Goal: Register for event/course

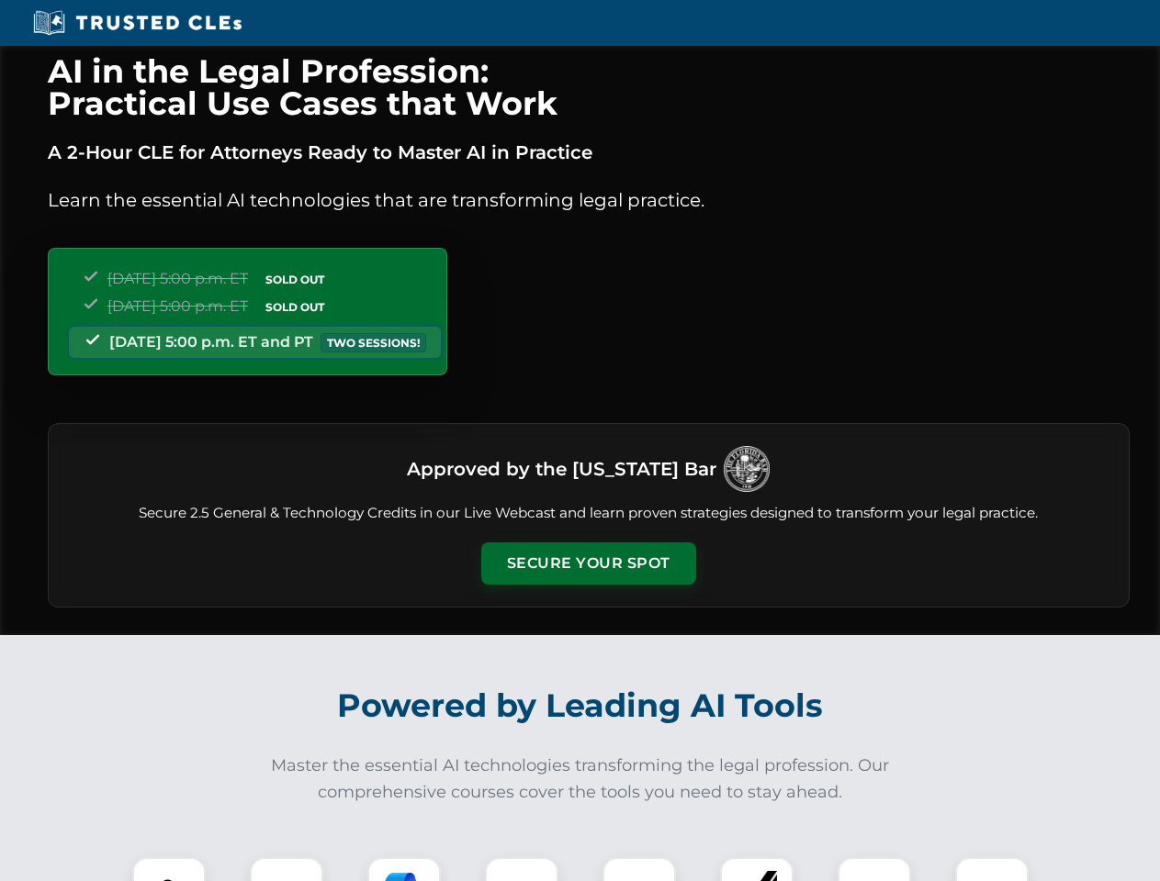
click at [588, 564] on button "Secure Your Spot" at bounding box center [588, 564] width 215 height 42
click at [169, 869] on img at bounding box center [168, 894] width 53 height 53
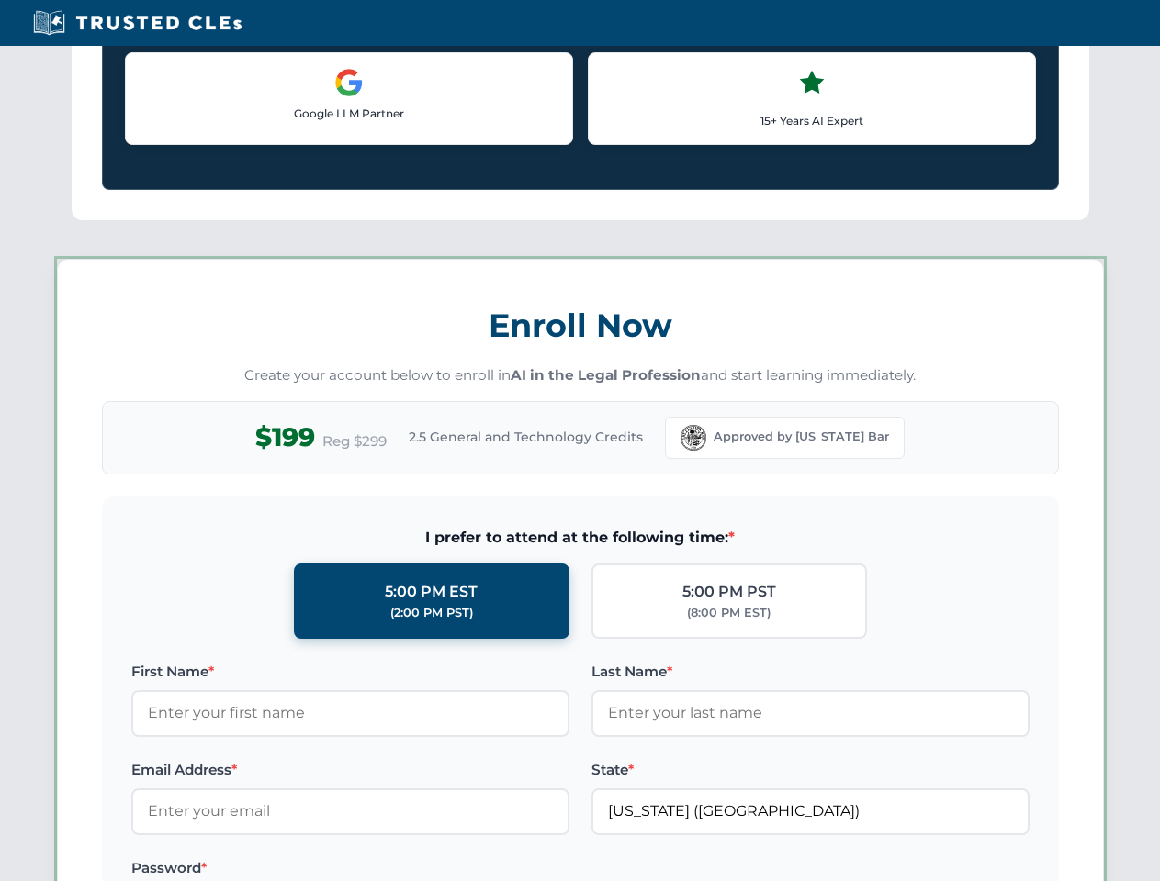
click at [404, 869] on label "Password *" at bounding box center [350, 868] width 438 height 22
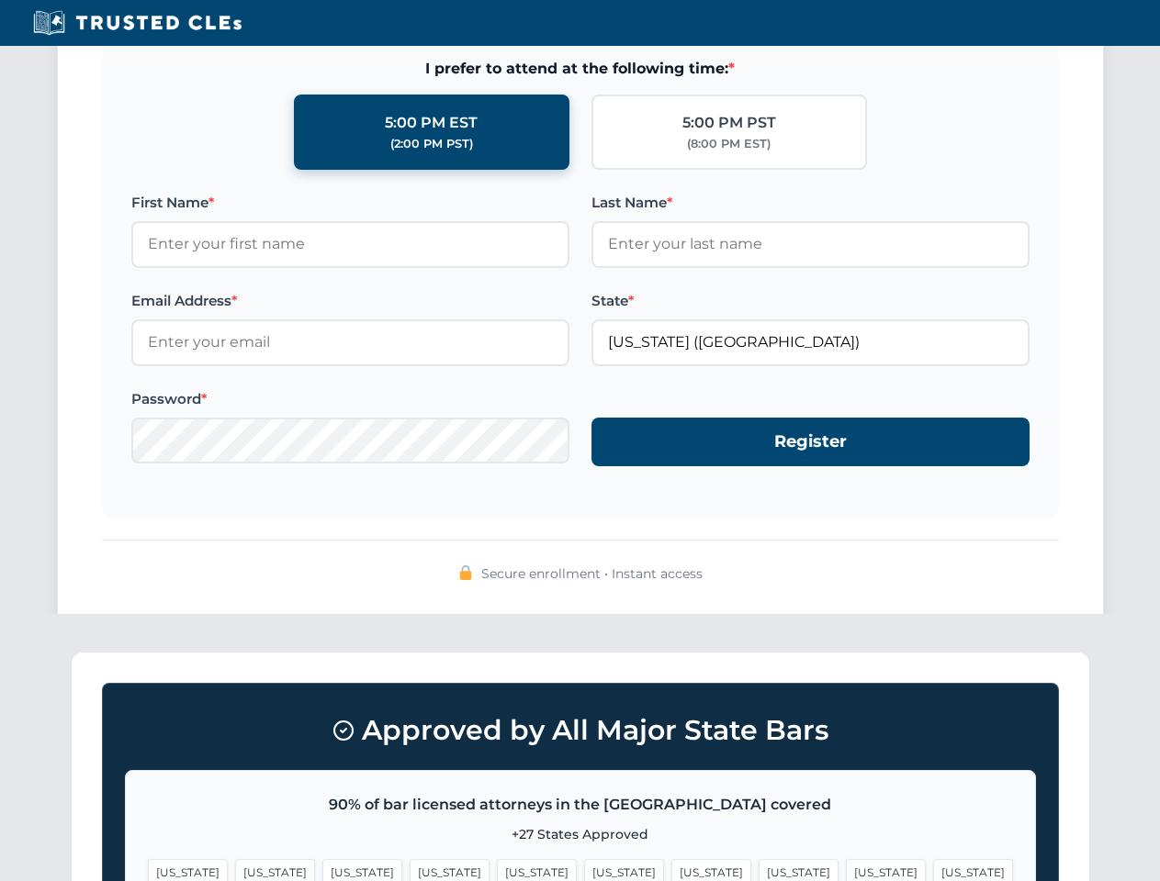
click at [846, 869] on span "[US_STATE]" at bounding box center [886, 872] width 80 height 27
